Goal: Task Accomplishment & Management: Manage account settings

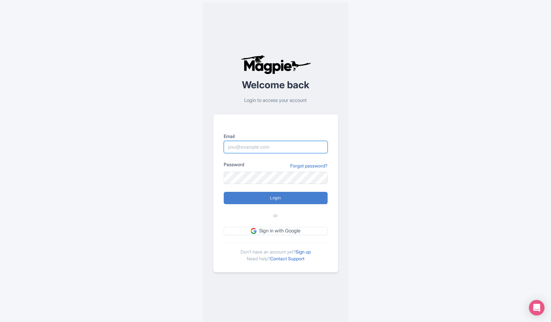
click at [279, 147] on input "Email" at bounding box center [276, 147] width 104 height 12
type input "benjim@mild2wildrafting.com"
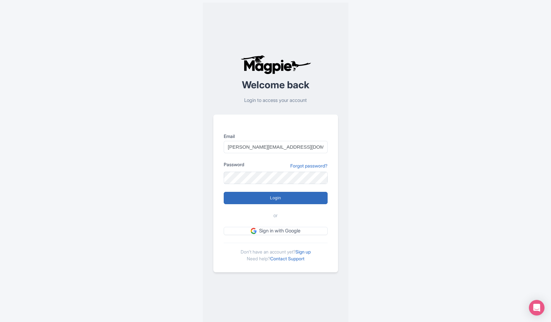
type input "Logging in..."
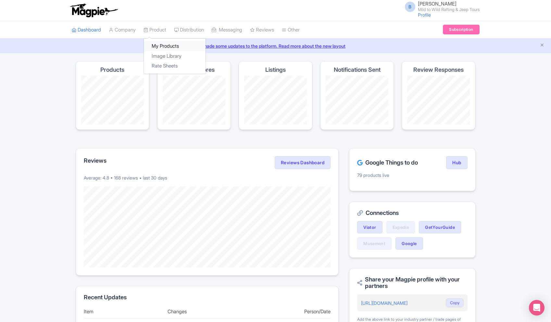
click at [163, 46] on link "My Products" at bounding box center [175, 46] width 62 height 10
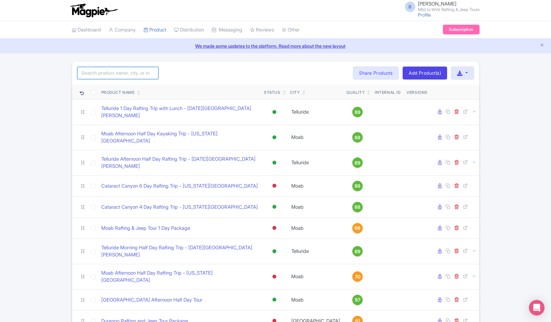
click at [134, 67] on input "search" at bounding box center [117, 73] width 81 height 12
type input "Arches"
click button "Search" at bounding box center [0, 0] width 0 height 0
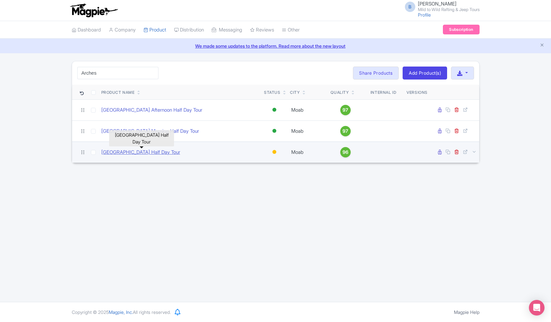
click at [180, 155] on link "[GEOGRAPHIC_DATA] Half Day Tour" at bounding box center [140, 152] width 79 height 7
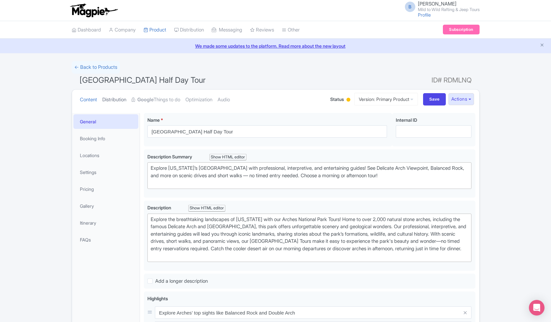
click at [118, 99] on link "Distribution" at bounding box center [114, 100] width 24 height 20
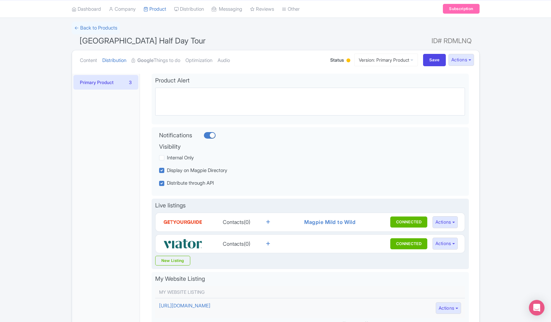
scroll to position [47, 0]
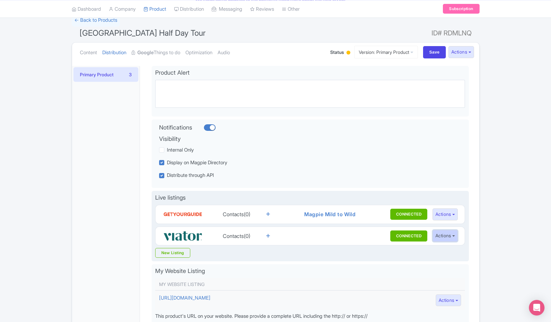
click at [451, 233] on button "Actions" at bounding box center [446, 236] width 26 height 12
click at [406, 232] on button "CONNECTED" at bounding box center [409, 236] width 37 height 11
click at [361, 238] on label "Contacts(0) CONNECTED Not started Sharing Interesting Contracting Onboarding Co…" at bounding box center [295, 236] width 264 height 13
click at [0, 0] on input "Contacts(0) CONNECTED Not started Sharing Interesting Contracting Onboarding Co…" at bounding box center [0, 0] width 0 height 0
click at [268, 237] on icon at bounding box center [268, 236] width 4 height 5
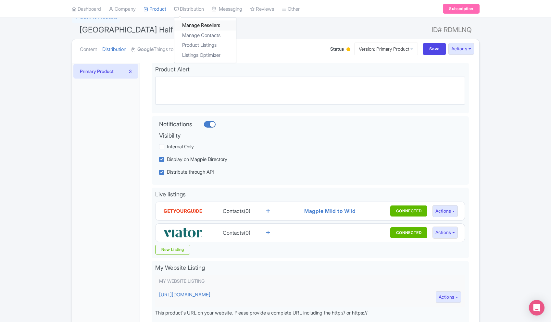
scroll to position [48, 0]
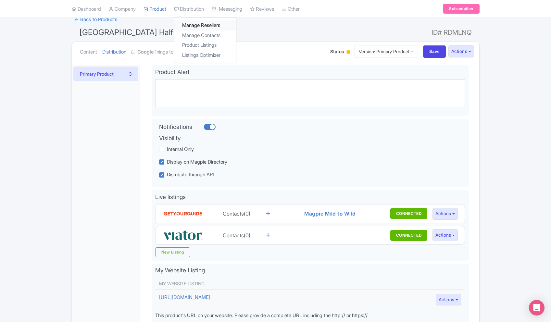
click at [199, 25] on link "Manage Resellers" at bounding box center [205, 25] width 62 height 10
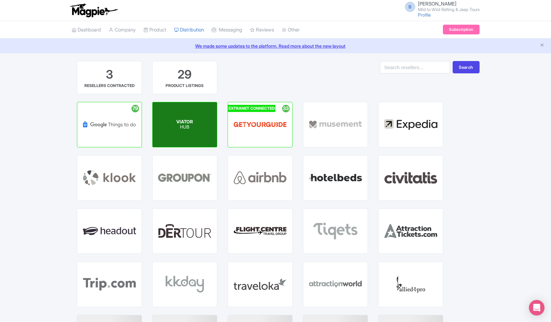
click at [213, 139] on div "VIATOR HUB" at bounding box center [185, 124] width 64 height 45
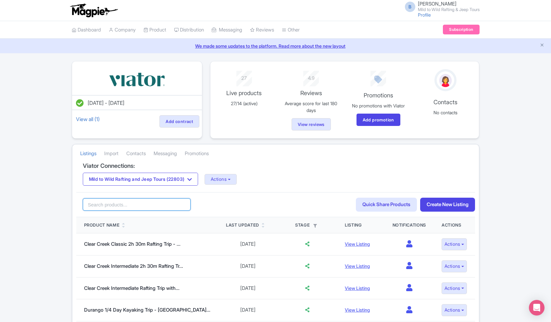
click at [167, 206] on input "search" at bounding box center [137, 205] width 108 height 12
type input "Arches"
click button "Search" at bounding box center [0, 0] width 0 height 0
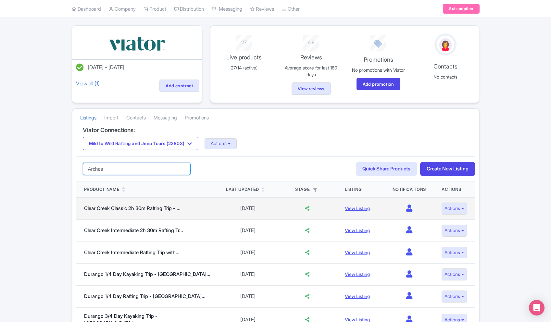
scroll to position [36, 0]
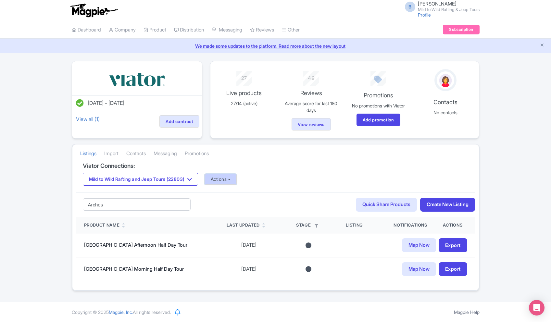
click at [237, 179] on button "Actions" at bounding box center [221, 179] width 32 height 11
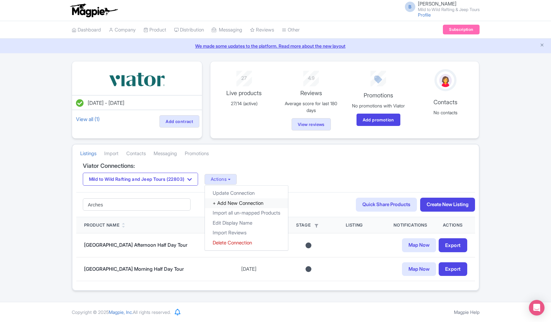
click at [253, 205] on link "+ Add New Connection" at bounding box center [246, 203] width 83 height 10
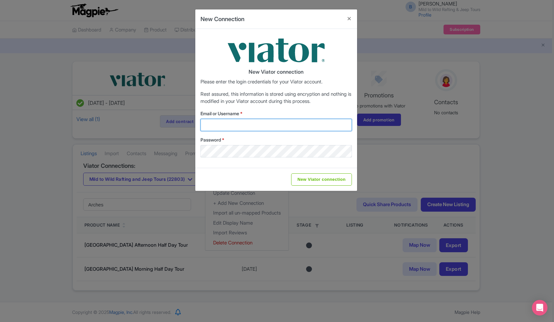
click at [276, 124] on input "Email or Username *" at bounding box center [275, 125] width 151 height 12
type input "[PERSON_NAME][EMAIL_ADDRESS][DOMAIN_NAME]"
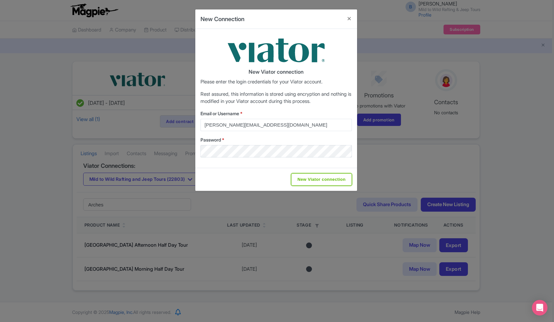
click at [317, 184] on input "New Viator connection" at bounding box center [321, 179] width 60 height 12
type input "Saving..."
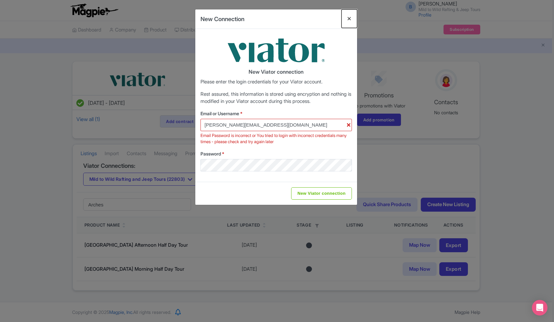
click at [353, 19] on button "Close" at bounding box center [349, 18] width 16 height 19
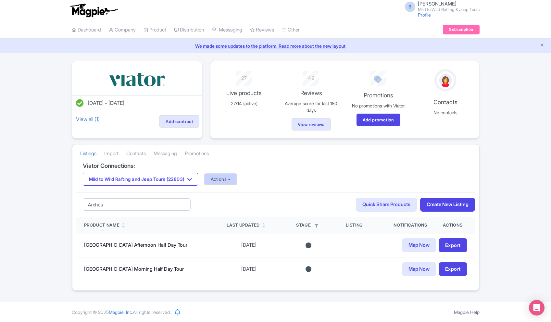
click at [233, 178] on button "Actions" at bounding box center [221, 179] width 32 height 11
click at [322, 165] on h4 "Viator Connections:" at bounding box center [276, 166] width 386 height 6
click at [237, 181] on button "Actions" at bounding box center [221, 179] width 32 height 11
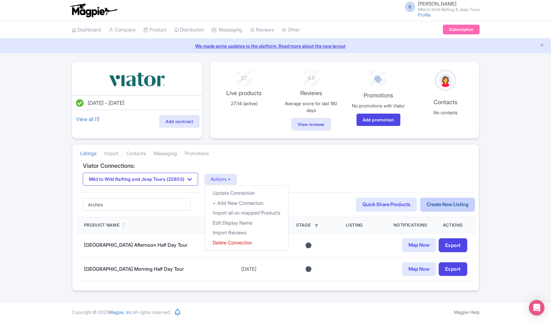
click at [451, 204] on link "Create New Listing" at bounding box center [447, 205] width 55 height 14
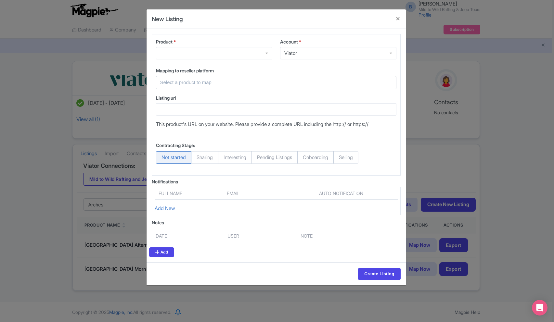
click at [212, 49] on div at bounding box center [214, 53] width 116 height 12
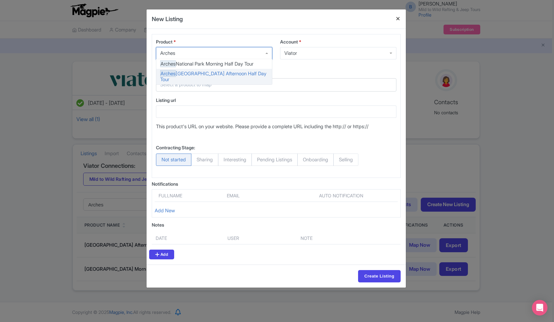
type input "Arches"
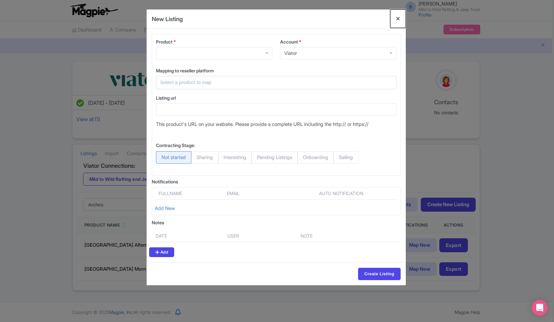
click at [398, 18] on button "Close" at bounding box center [398, 18] width 16 height 19
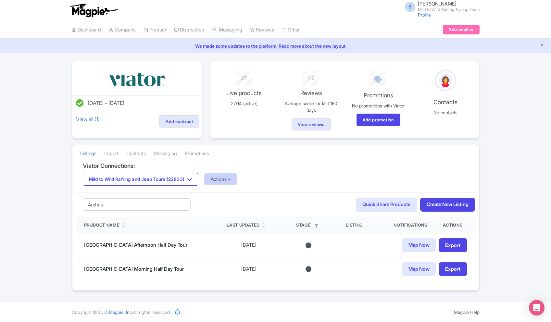
click at [237, 181] on button "Actions" at bounding box center [221, 179] width 32 height 11
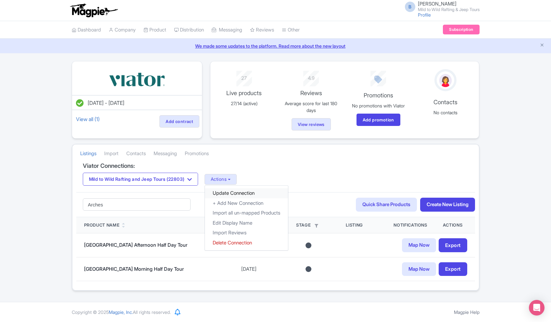
click at [244, 195] on link "Update Connection" at bounding box center [246, 193] width 83 height 10
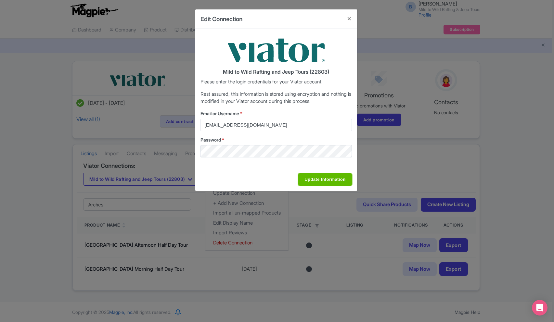
click at [343, 181] on input "Update Information" at bounding box center [324, 179] width 53 height 12
type input "Saving..."
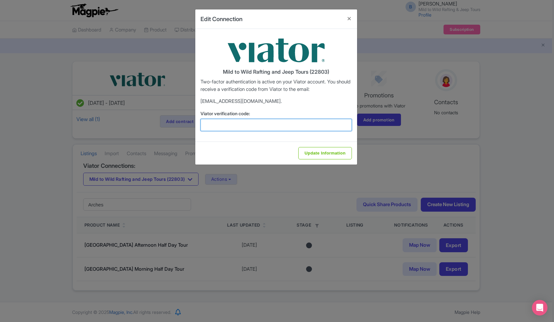
click at [272, 122] on input "Viator verification code:" at bounding box center [275, 125] width 151 height 12
paste input "982576"
type input "982576"
drag, startPoint x: 340, startPoint y: 136, endPoint x: 337, endPoint y: 144, distance: 8.1
click at [340, 136] on div "Mild to Wild Rafting and Jeep Tours (22803) Two-factor authentication is active…" at bounding box center [276, 85] width 162 height 113
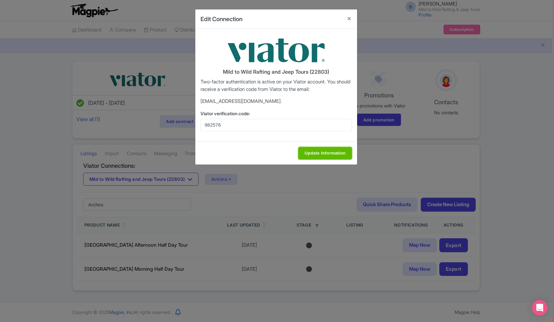
click at [330, 153] on input "Update Information" at bounding box center [324, 153] width 53 height 12
type input "Update Information"
